Goal: Task Accomplishment & Management: Manage account settings

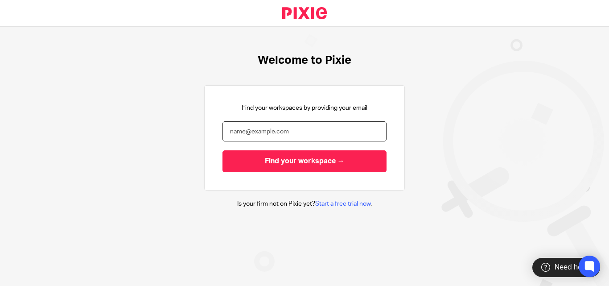
click at [292, 125] on input "email" at bounding box center [304, 131] width 164 height 20
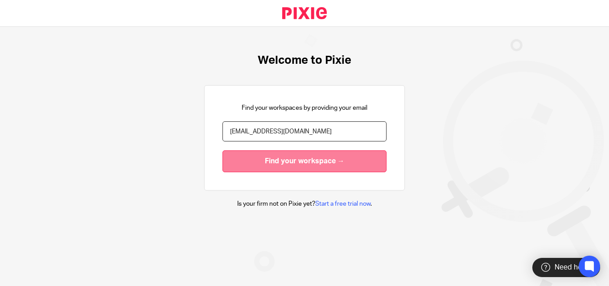
type input "[EMAIL_ADDRESS][DOMAIN_NAME]"
click at [280, 166] on input "Find your workspace →" at bounding box center [304, 161] width 164 height 22
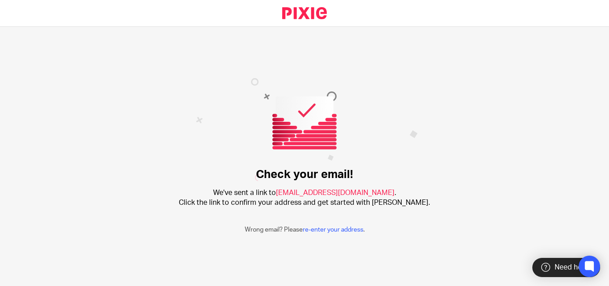
click at [337, 226] on p "Wrong email? Please re-enter your address ." at bounding box center [305, 229] width 120 height 9
click at [331, 228] on link "re-enter your address" at bounding box center [333, 229] width 61 height 6
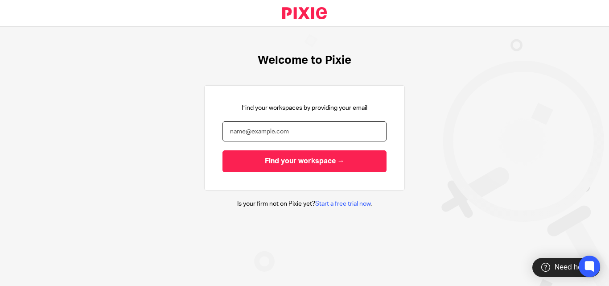
click at [292, 136] on input "email" at bounding box center [304, 131] width 164 height 20
type input "harsh@confiancebizsol.com"
click at [222, 150] on input "Find your workspace →" at bounding box center [304, 161] width 164 height 22
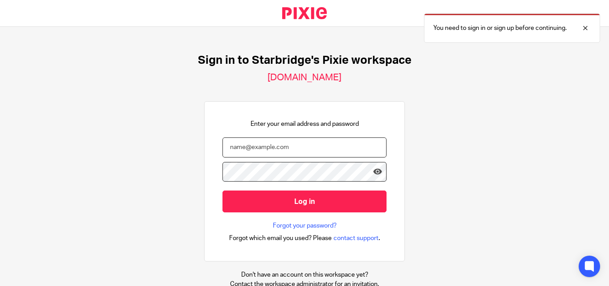
click at [251, 149] on input "email" at bounding box center [304, 147] width 164 height 20
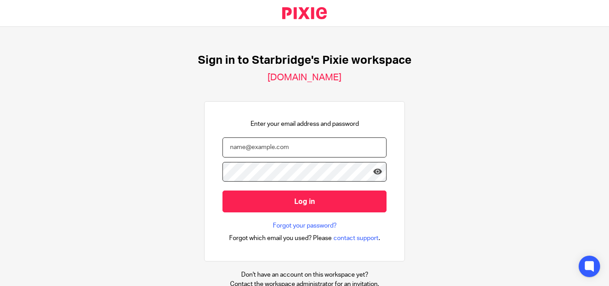
click at [251, 148] on input "email" at bounding box center [304, 147] width 164 height 20
type input "[EMAIL_ADDRESS][DOMAIN_NAME]"
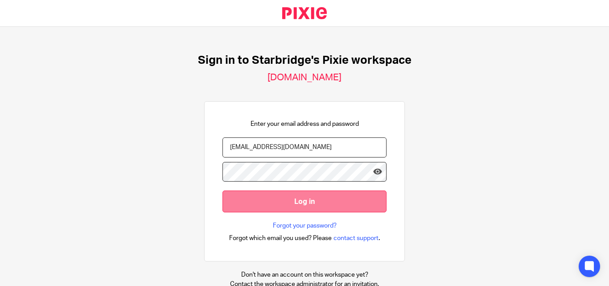
click at [261, 201] on input "Log in" at bounding box center [304, 201] width 164 height 22
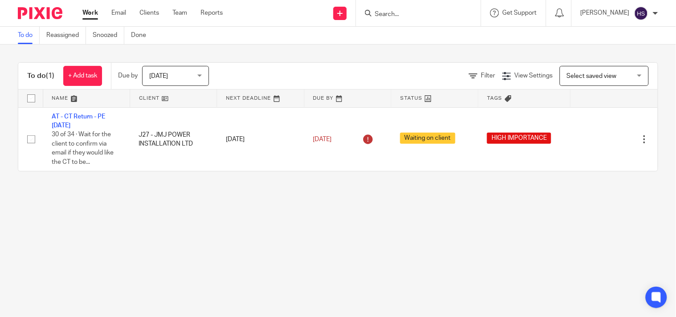
click at [196, 79] on span "Today" at bounding box center [172, 75] width 47 height 19
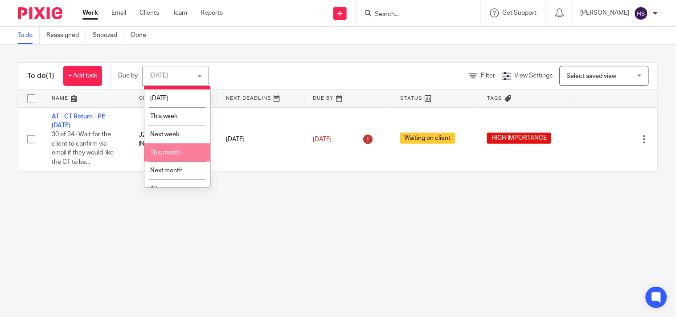
scroll to position [26, 0]
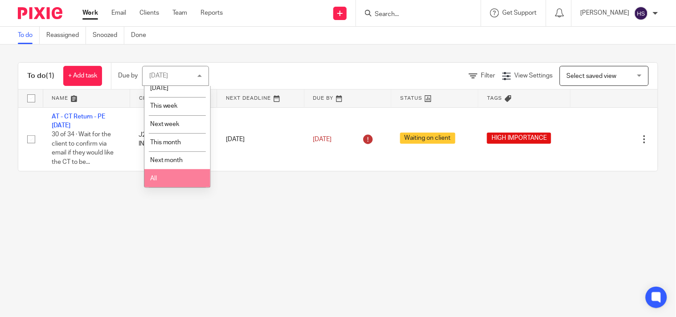
click at [181, 179] on li "All" at bounding box center [177, 178] width 66 height 18
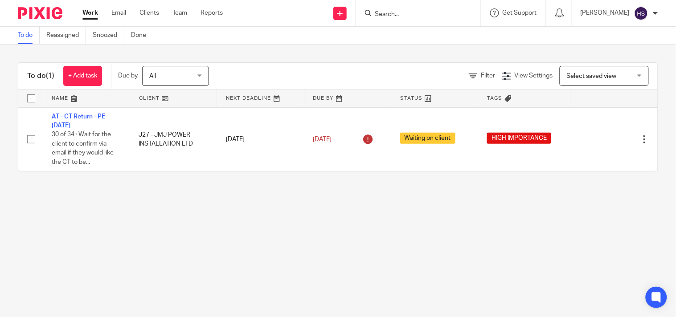
click at [255, 228] on main "To do Reassigned Snoozed Done To do (1) + Add task Due by All All Today Tomorro…" at bounding box center [338, 158] width 676 height 317
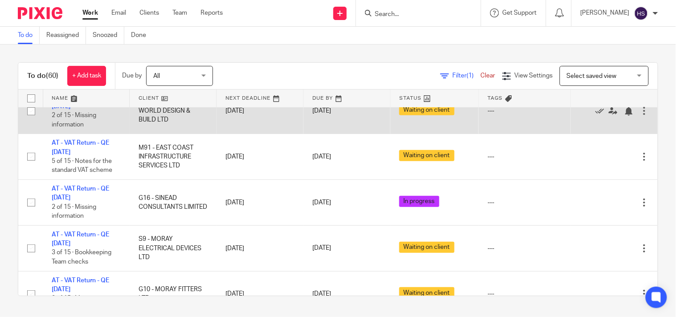
scroll to position [49, 0]
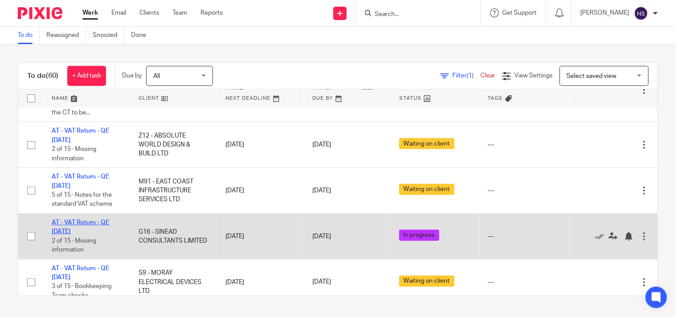
click at [85, 226] on link "AT - VAT Return - QE 31-08-2025" at bounding box center [81, 227] width 58 height 15
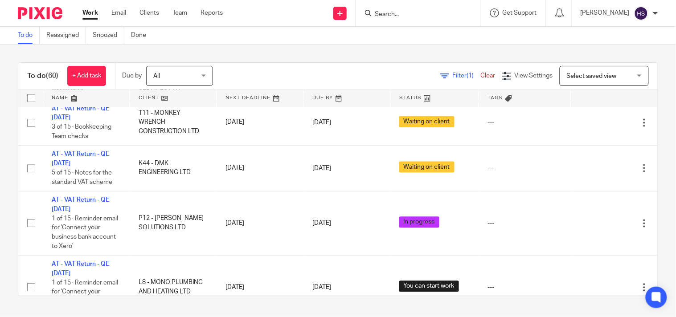
scroll to position [446, 0]
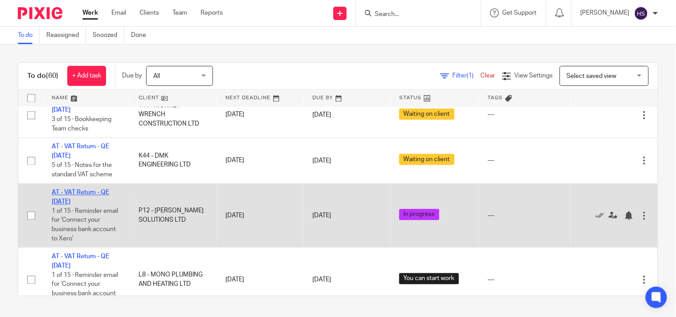
click at [99, 199] on link "AT - VAT Return - QE 31-08-2025" at bounding box center [81, 197] width 58 height 15
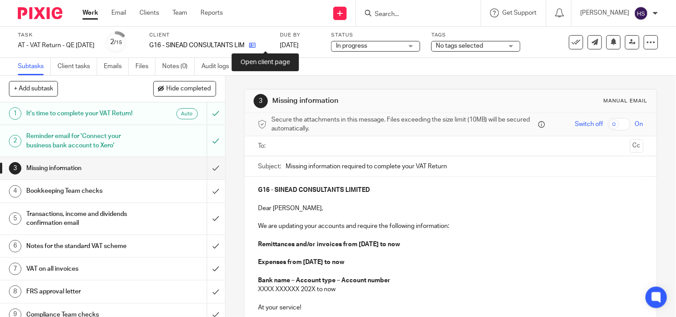
click at [256, 46] on icon at bounding box center [252, 45] width 7 height 7
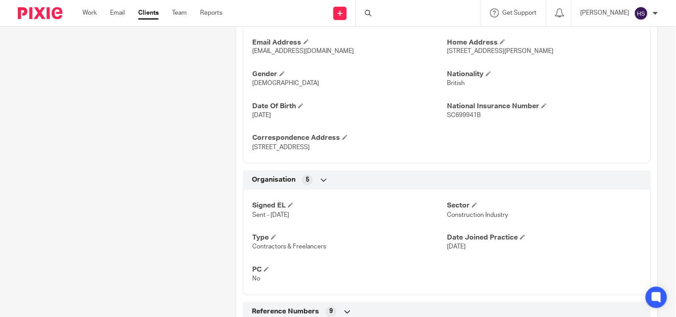
scroll to position [346, 0]
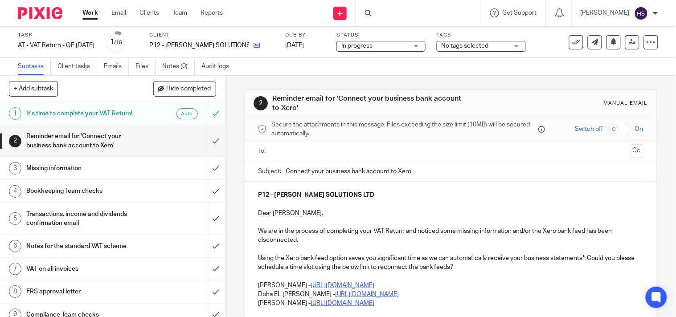
click at [260, 47] on link at bounding box center [254, 45] width 11 height 9
click at [210, 140] on input "submit" at bounding box center [112, 141] width 225 height 32
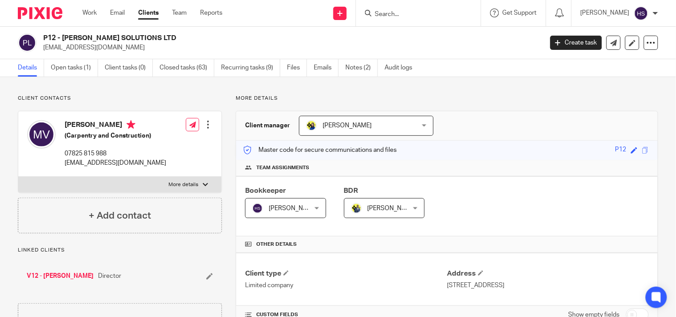
drag, startPoint x: 65, startPoint y: 36, endPoint x: 181, endPoint y: 42, distance: 116.1
click at [181, 42] on h2 "P12 - [PERSON_NAME] SOLUTIONS LTD" at bounding box center [240, 37] width 395 height 9
click at [71, 43] on p "info@jmsolutionsltd.co.uk" at bounding box center [290, 47] width 494 height 9
drag, startPoint x: 63, startPoint y: 38, endPoint x: 185, endPoint y: 37, distance: 121.3
click at [185, 37] on h2 "P12 - [PERSON_NAME] SOLUTIONS LTD" at bounding box center [240, 37] width 395 height 9
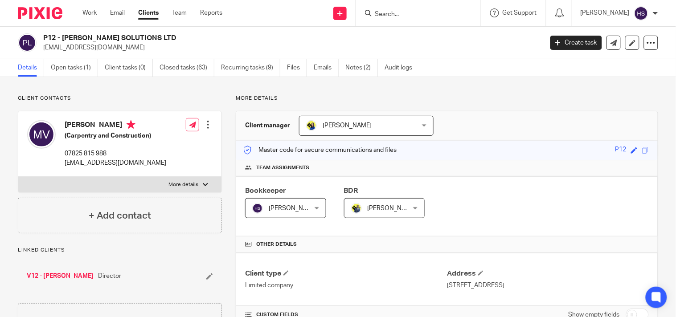
copy h2 "JAMES MATTHEW SOLUTIONS LTD"
click at [366, 70] on link "Notes (2)" at bounding box center [361, 67] width 33 height 17
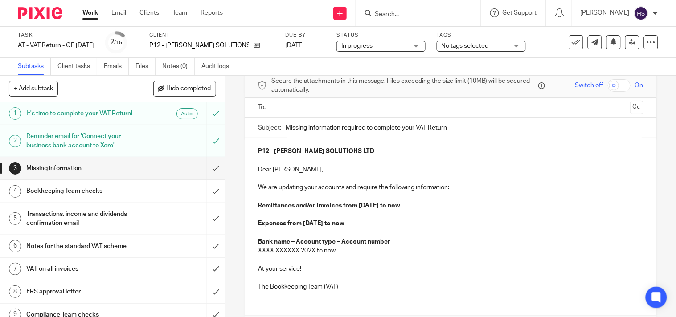
scroll to position [49, 0]
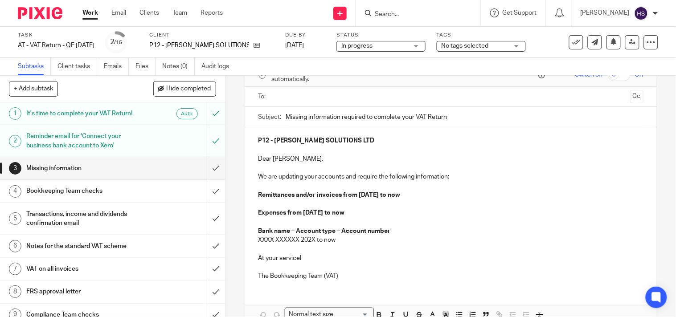
click at [348, 242] on p "XXXX XXXXXX 202X to now" at bounding box center [451, 240] width 386 height 9
click at [339, 245] on p at bounding box center [451, 249] width 386 height 9
click at [340, 241] on p "XXXX XXXXXX 202X to now" at bounding box center [451, 240] width 386 height 9
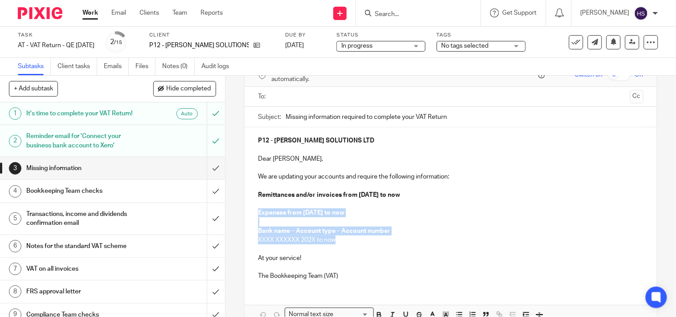
click at [252, 210] on div "P12 - JAMES MATTHEW SOLUTIONS LTD Dear Matthew, We are updating your accounts a…" at bounding box center [451, 207] width 412 height 160
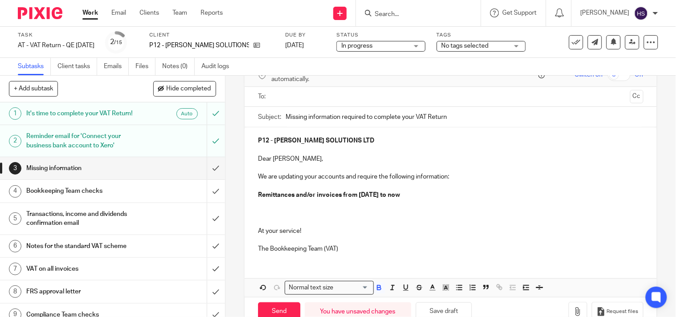
scroll to position [0, 0]
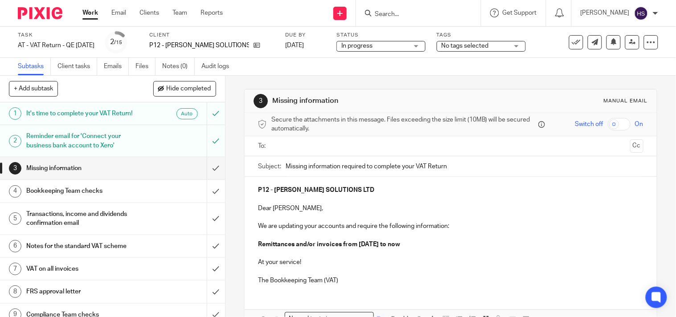
click at [362, 201] on p at bounding box center [451, 199] width 386 height 9
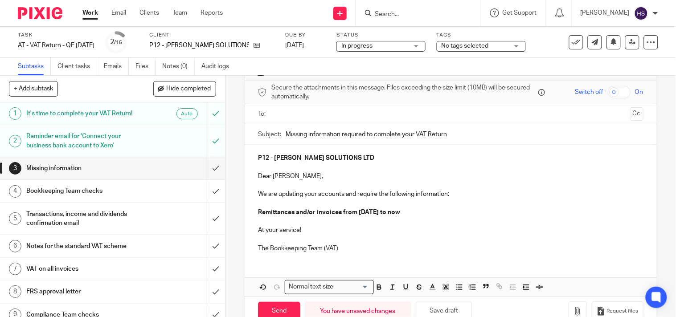
scroll to position [55, 0]
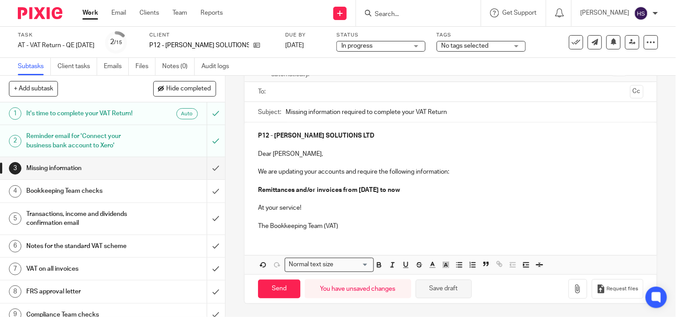
click at [441, 290] on button "Save draft" at bounding box center [444, 289] width 56 height 19
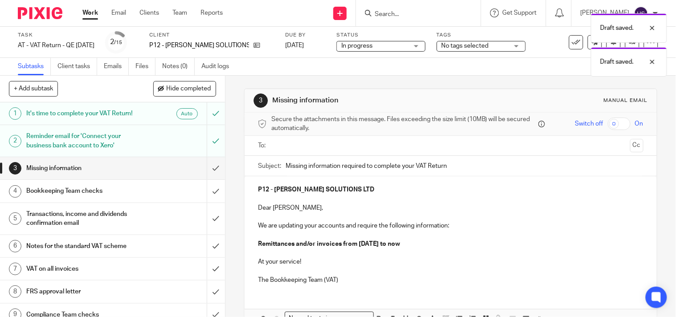
scroll to position [0, 0]
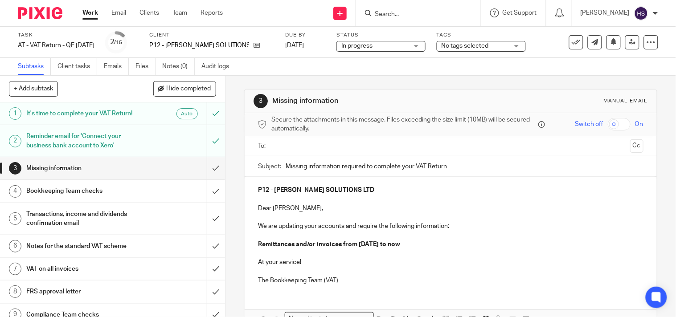
click at [353, 144] on input "text" at bounding box center [451, 146] width 352 height 10
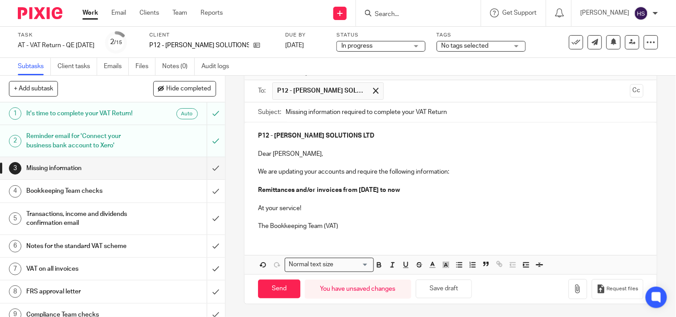
scroll to position [57, 0]
click at [288, 291] on input "Send" at bounding box center [279, 289] width 42 height 19
type input "Sent"
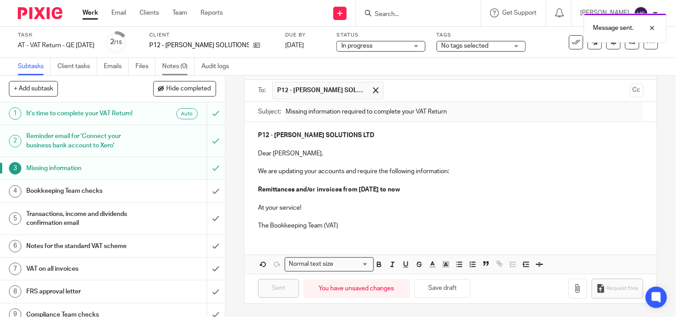
click at [168, 65] on link "Notes (0)" at bounding box center [178, 66] width 33 height 17
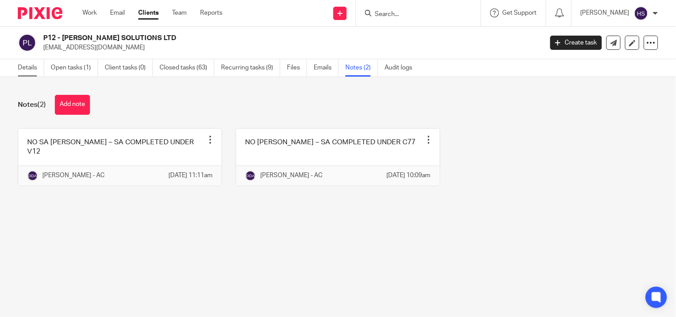
click at [29, 73] on link "Details" at bounding box center [31, 67] width 26 height 17
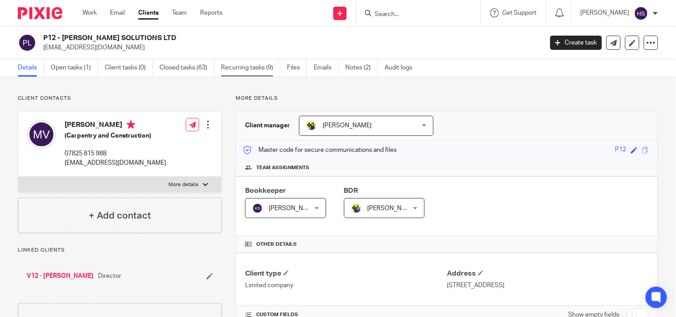
click at [234, 70] on link "Recurring tasks (9)" at bounding box center [250, 67] width 59 height 17
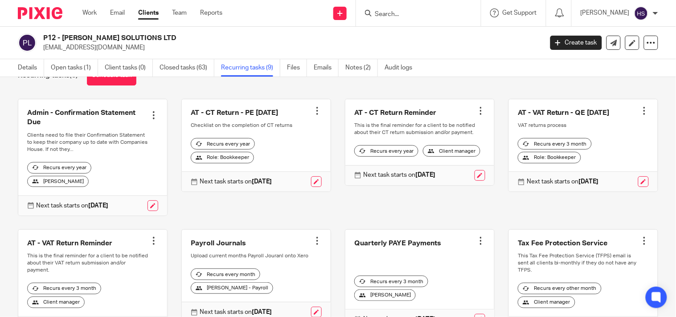
scroll to position [49, 0]
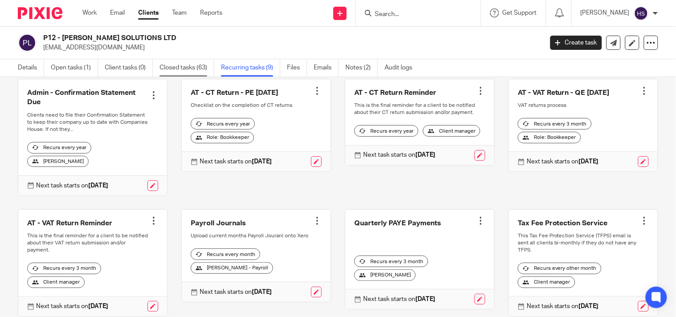
click at [189, 64] on link "Closed tasks (63)" at bounding box center [187, 67] width 55 height 17
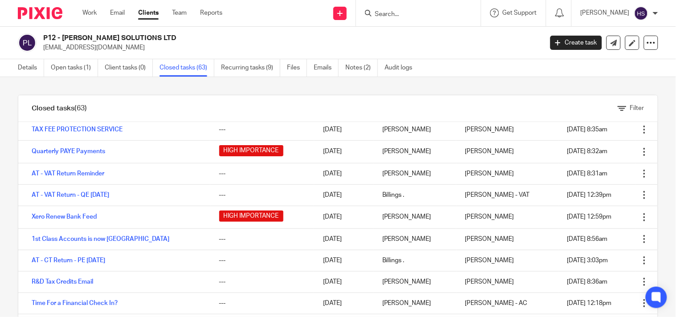
scroll to position [49, 0]
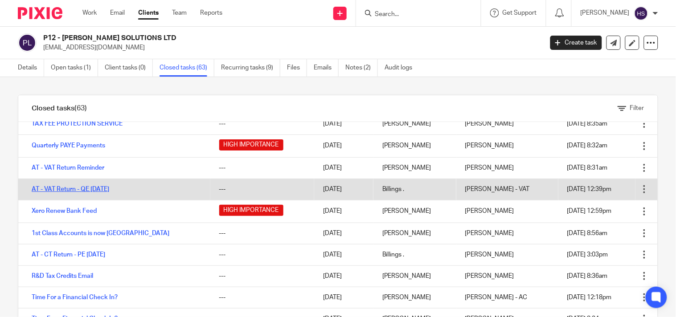
click at [109, 190] on link "AT - VAT Return - QE 31-05-2025" at bounding box center [71, 189] width 78 height 6
click at [80, 190] on link "AT - VAT Return - QE 31-05-2025" at bounding box center [71, 189] width 78 height 6
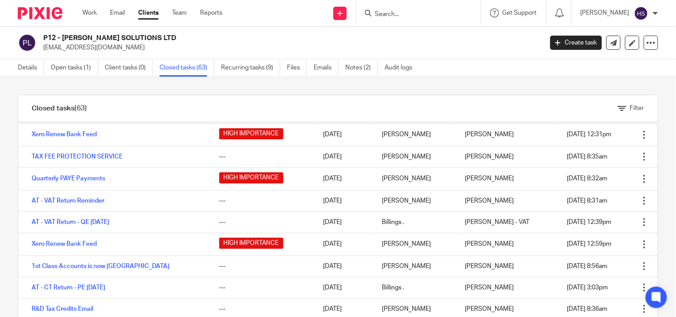
scroll to position [0, 0]
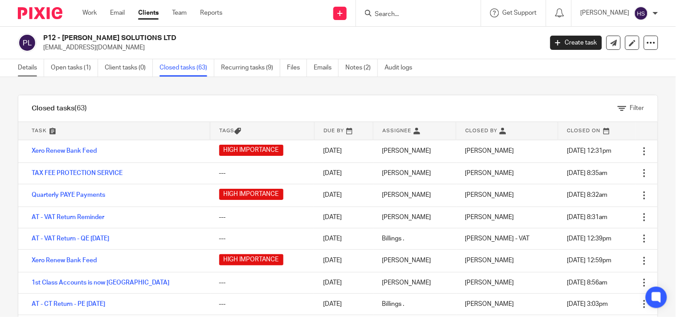
click at [30, 70] on link "Details" at bounding box center [31, 67] width 26 height 17
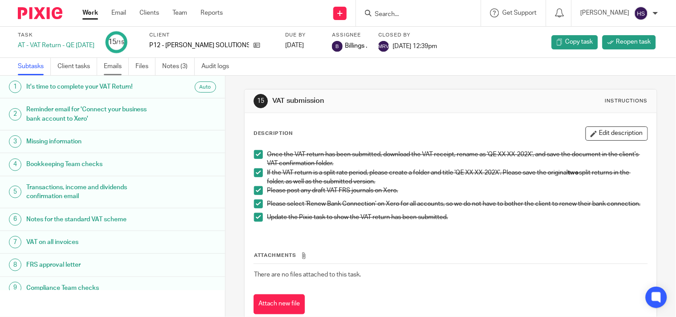
click at [108, 67] on link "Emails" at bounding box center [116, 66] width 25 height 17
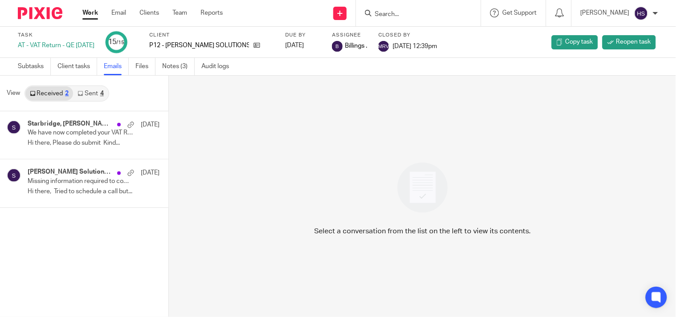
click at [89, 98] on link "Sent 4" at bounding box center [90, 93] width 35 height 14
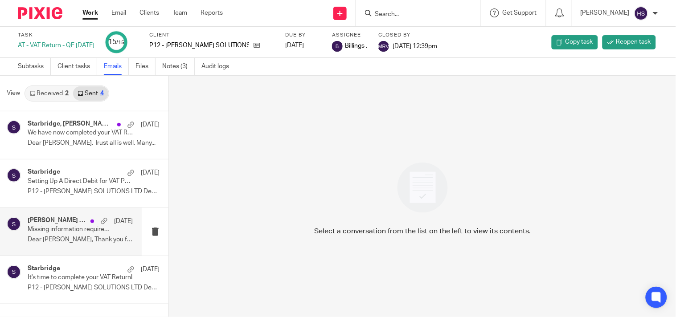
click at [41, 236] on p "Dear Matt, Thank you for your response. ..." at bounding box center [80, 240] width 105 height 8
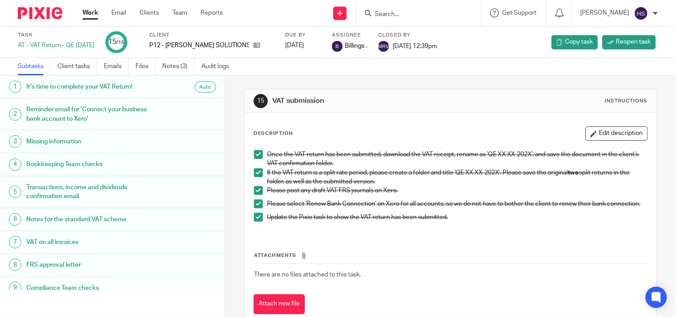
click at [104, 147] on h1 "Missing information" at bounding box center [89, 141] width 127 height 13
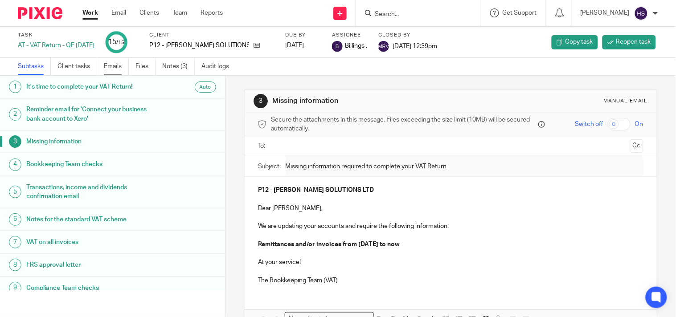
click at [125, 67] on link "Emails" at bounding box center [116, 66] width 25 height 17
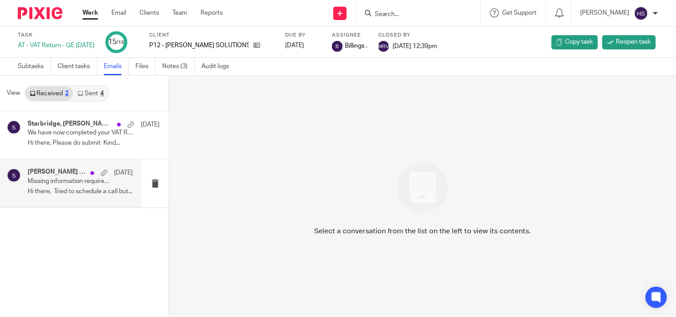
click at [61, 180] on p "Missing information required to complete your VAT Return" at bounding box center [70, 182] width 84 height 8
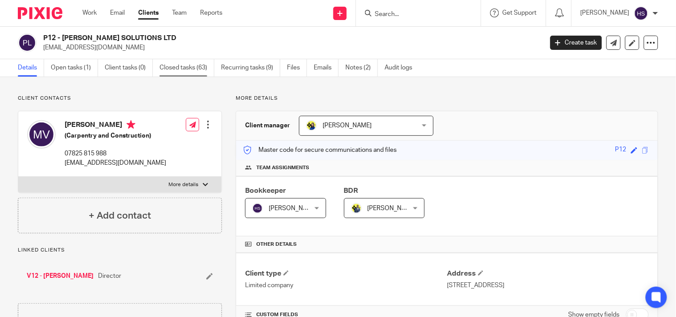
click at [194, 70] on link "Closed tasks (63)" at bounding box center [187, 67] width 55 height 17
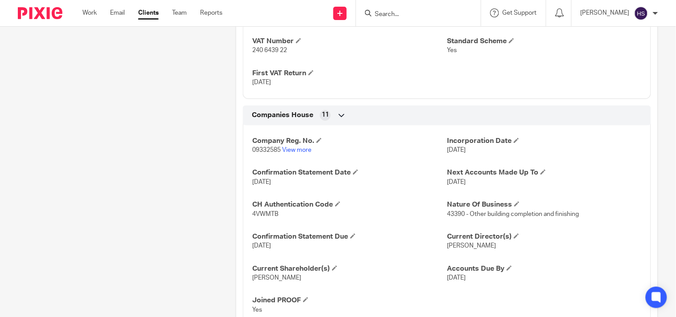
scroll to position [792, 0]
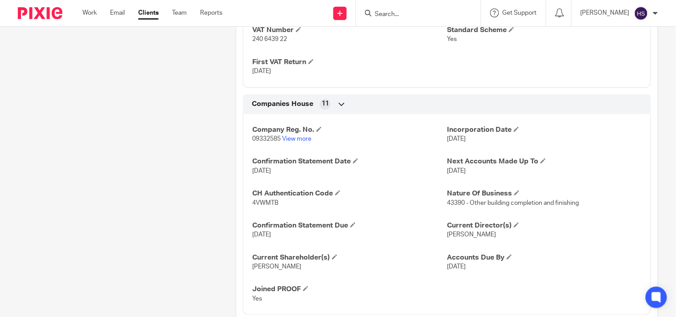
click at [436, 74] on p "31 May 2023" at bounding box center [349, 71] width 195 height 9
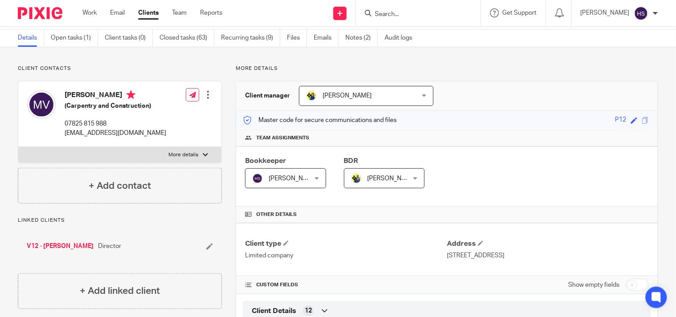
scroll to position [0, 0]
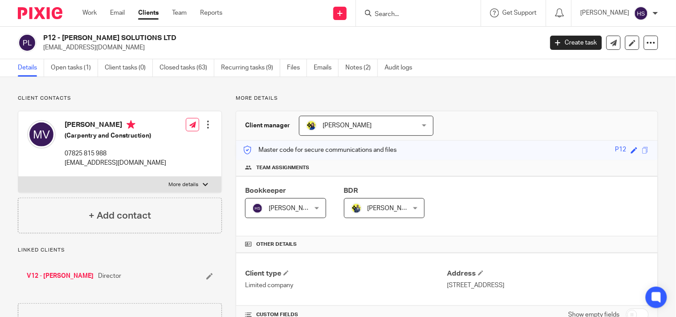
drag, startPoint x: 64, startPoint y: 38, endPoint x: 180, endPoint y: 38, distance: 115.9
click at [180, 38] on h2 "P12 - [PERSON_NAME] SOLUTIONS LTD" at bounding box center [240, 37] width 395 height 9
copy h2 "JAMES MATTHEW SOLUTIONS LTD"
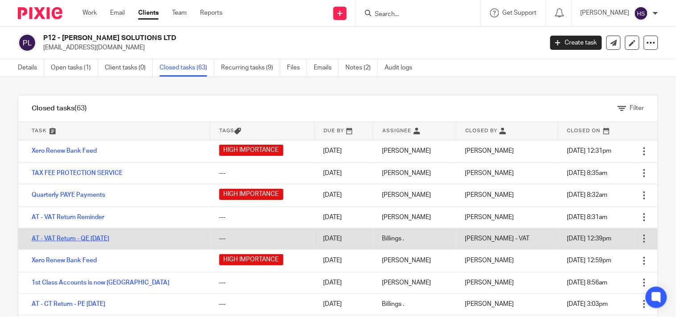
click at [109, 241] on link "AT - VAT Return - QE 31-05-2025" at bounding box center [71, 239] width 78 height 6
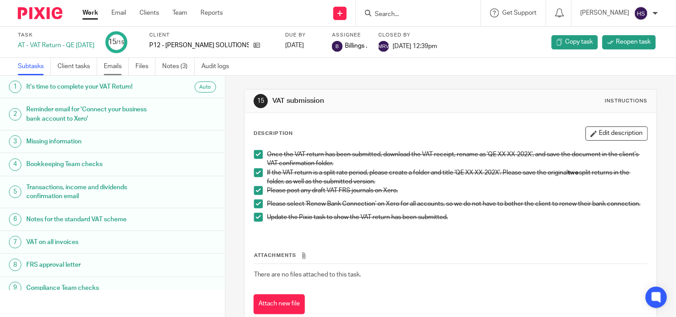
click at [112, 66] on link "Emails" at bounding box center [116, 66] width 25 height 17
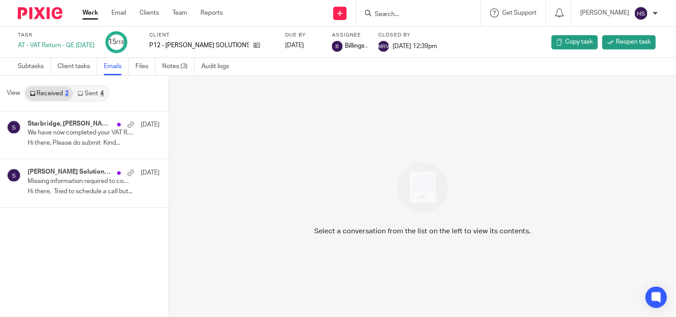
click at [94, 100] on link "Sent 4" at bounding box center [90, 93] width 35 height 14
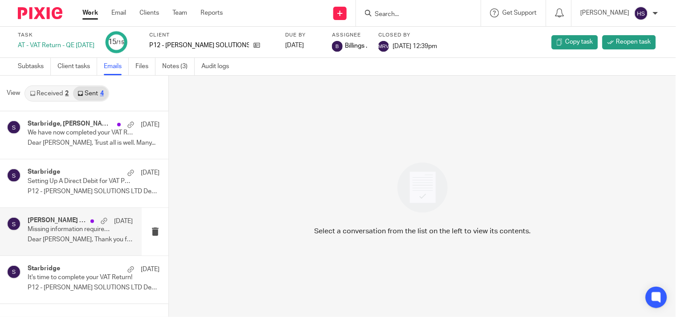
click at [47, 230] on p "Missing information required to complete your VAT Return" at bounding box center [70, 230] width 84 height 8
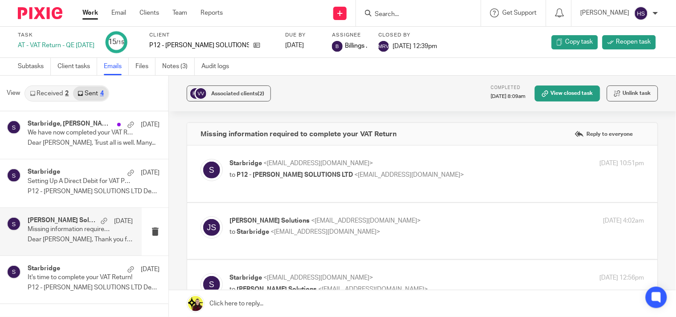
click at [244, 179] on p "to P12 - JAMES MATTHEW SOLUTIONS LTD <info@jmsolutionsltd.co.uk>" at bounding box center [368, 175] width 276 height 9
checkbox input "true"
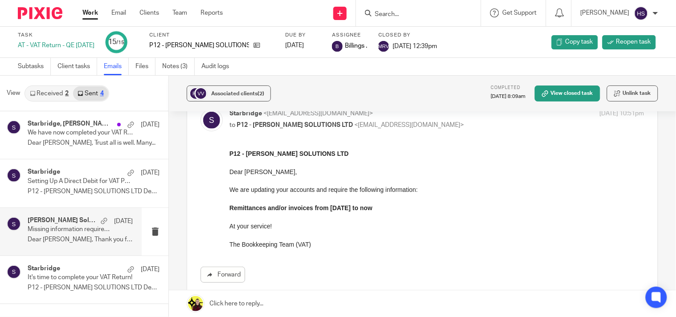
scroll to position [49, 0]
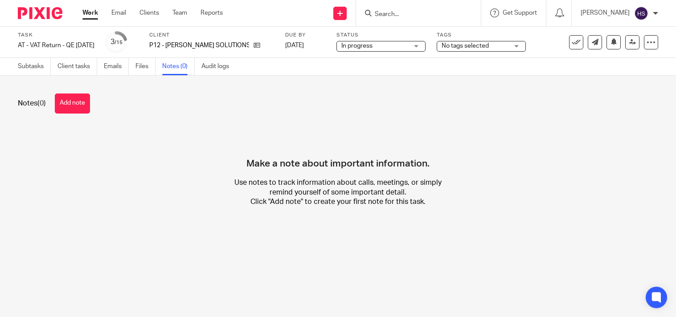
click at [75, 104] on button "Add note" at bounding box center [72, 104] width 35 height 20
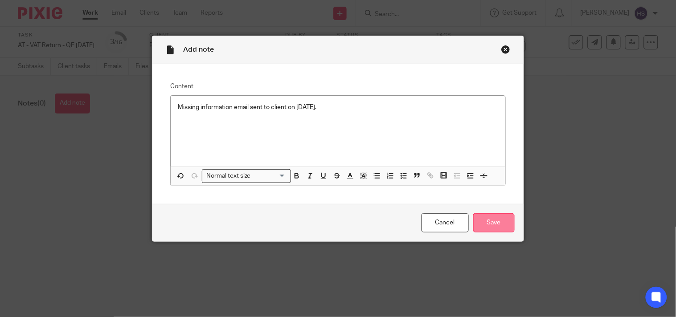
click at [497, 223] on input "Save" at bounding box center [493, 223] width 41 height 19
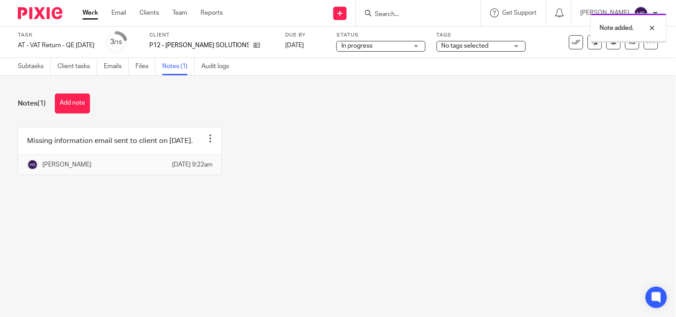
click at [361, 189] on div "Missing information email sent to client on [DATE]. Edit note Delete note [PERS…" at bounding box center [331, 158] width 654 height 62
click at [24, 67] on link "Subtasks" at bounding box center [34, 66] width 33 height 17
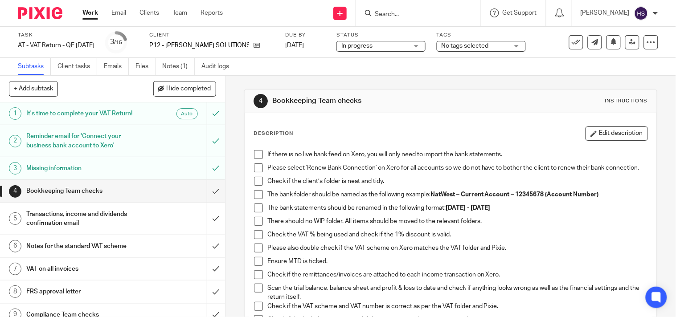
click at [256, 153] on span at bounding box center [258, 154] width 9 height 9
click at [255, 170] on span at bounding box center [258, 168] width 9 height 9
click at [254, 186] on span at bounding box center [258, 181] width 9 height 9
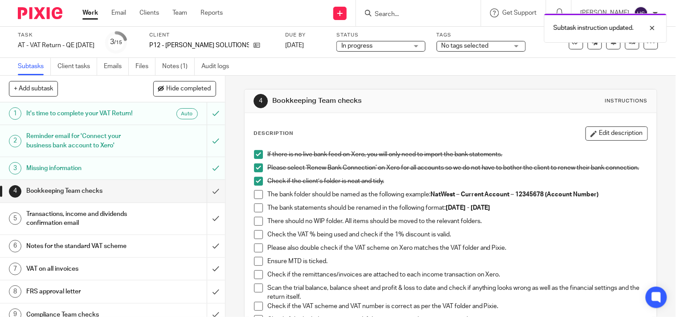
click at [256, 199] on span at bounding box center [258, 194] width 9 height 9
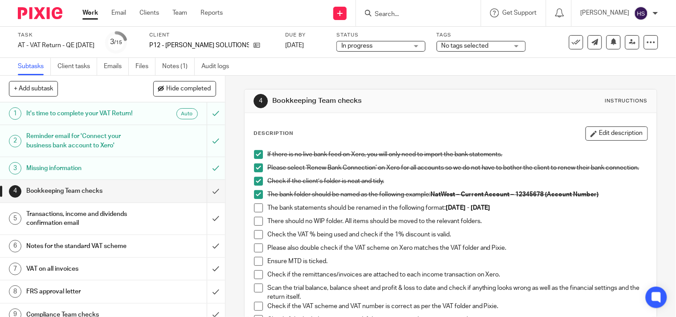
click at [254, 212] on span at bounding box center [258, 208] width 9 height 9
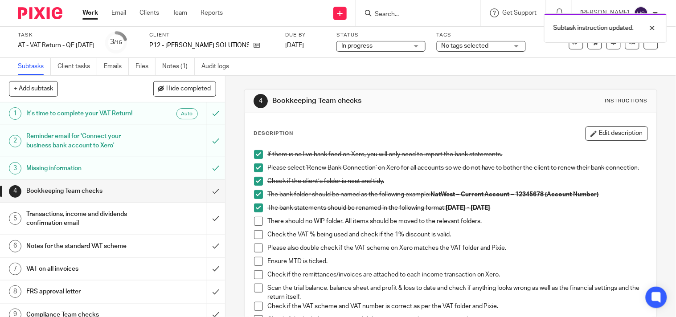
click at [254, 226] on span at bounding box center [258, 221] width 9 height 9
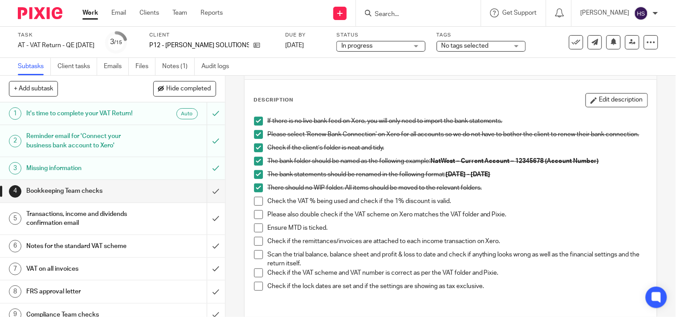
scroll to position [49, 0]
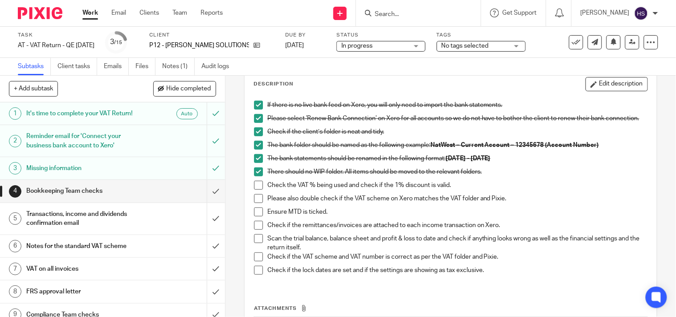
click at [254, 190] on span at bounding box center [258, 185] width 9 height 9
click at [254, 203] on span at bounding box center [258, 198] width 9 height 9
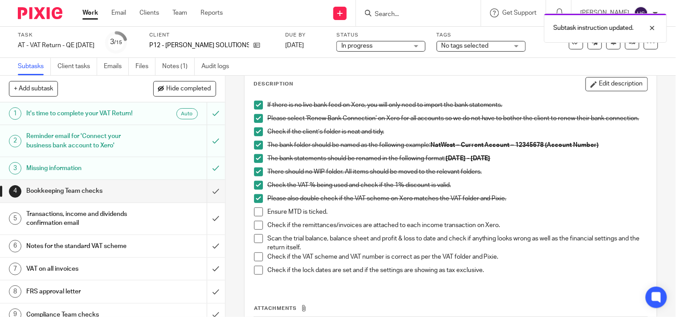
click at [256, 217] on span at bounding box center [258, 212] width 9 height 9
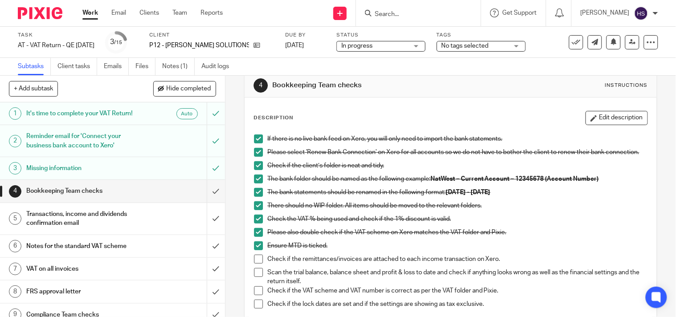
scroll to position [0, 0]
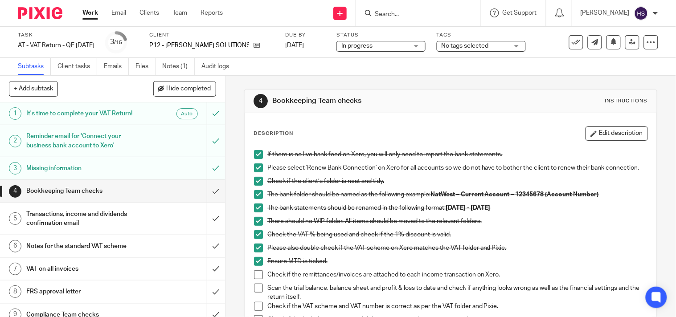
click at [393, 49] on span "In progress" at bounding box center [374, 45] width 67 height 9
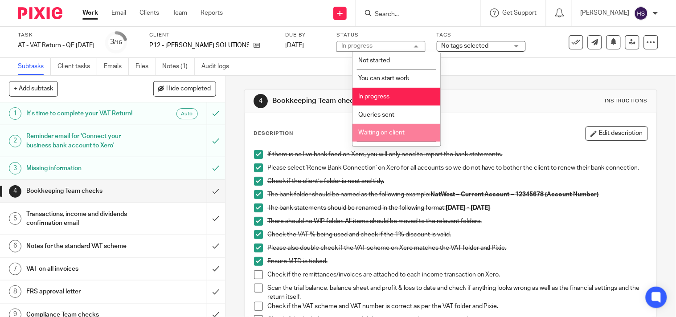
click at [374, 131] on span "Waiting on client" at bounding box center [381, 133] width 46 height 6
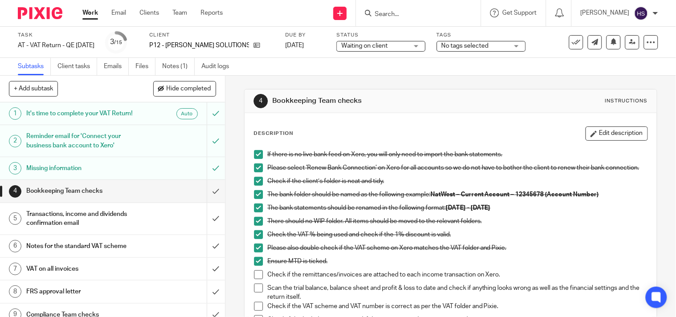
click at [427, 96] on h1 "Bookkeeping Team checks" at bounding box center [370, 100] width 197 height 9
